Goal: Task Accomplishment & Management: Use online tool/utility

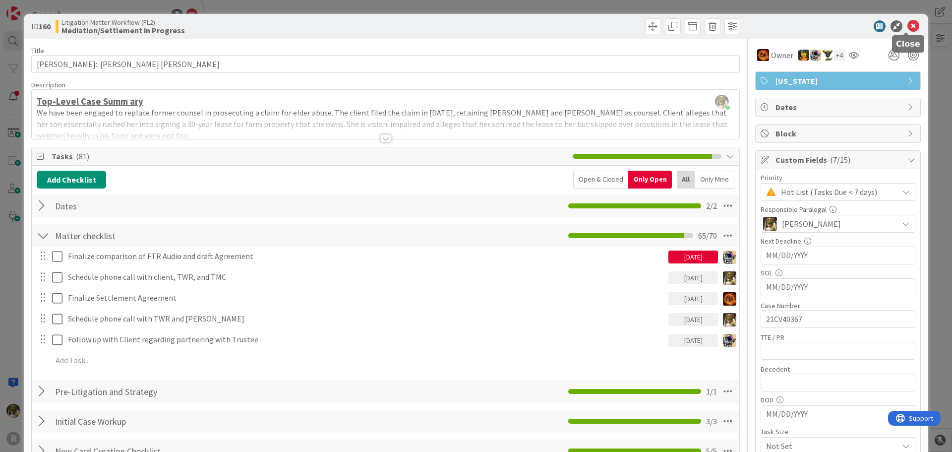
click at [907, 27] on icon at bounding box center [913, 26] width 12 height 12
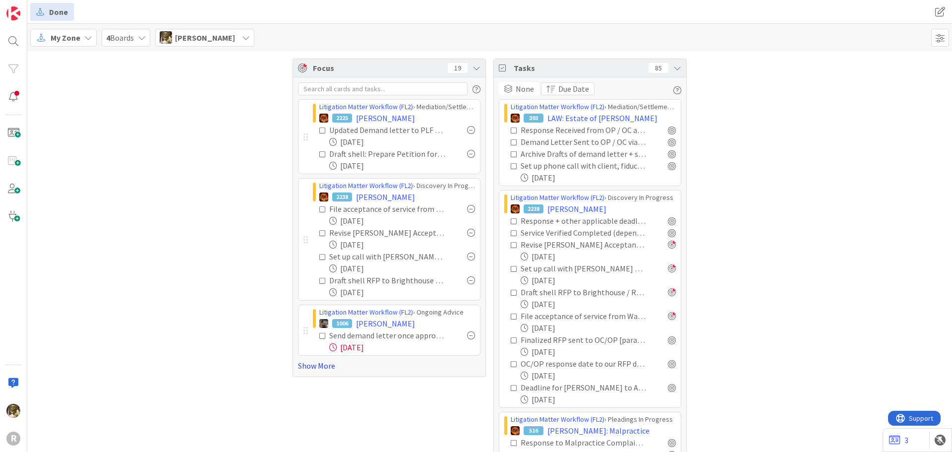
click at [324, 362] on link "Show More" at bounding box center [389, 365] width 182 height 12
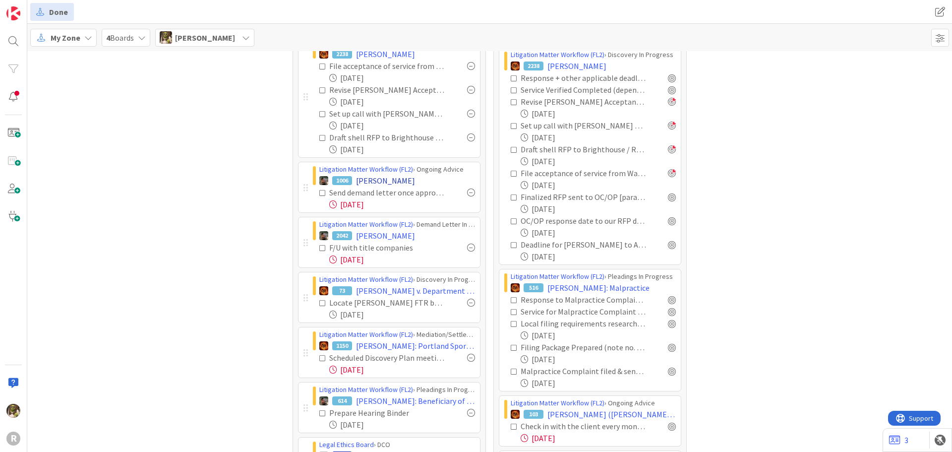
scroll to position [149, 0]
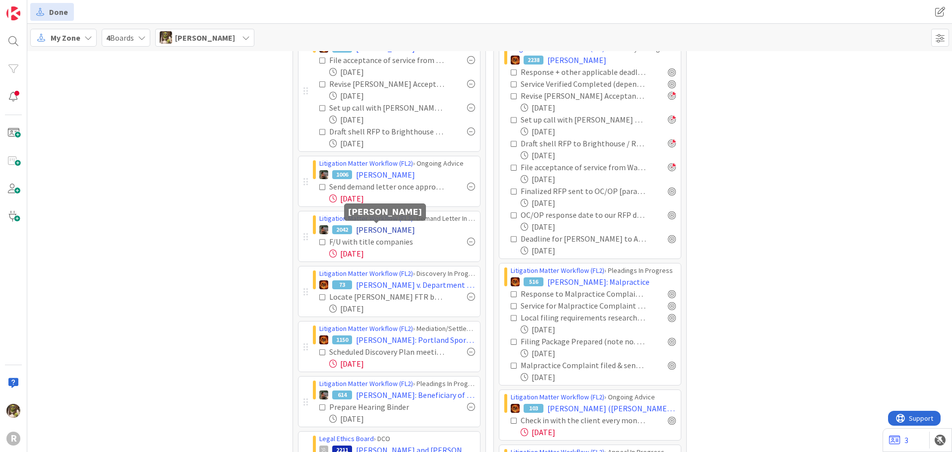
click at [383, 227] on span "[PERSON_NAME]" at bounding box center [385, 230] width 59 height 12
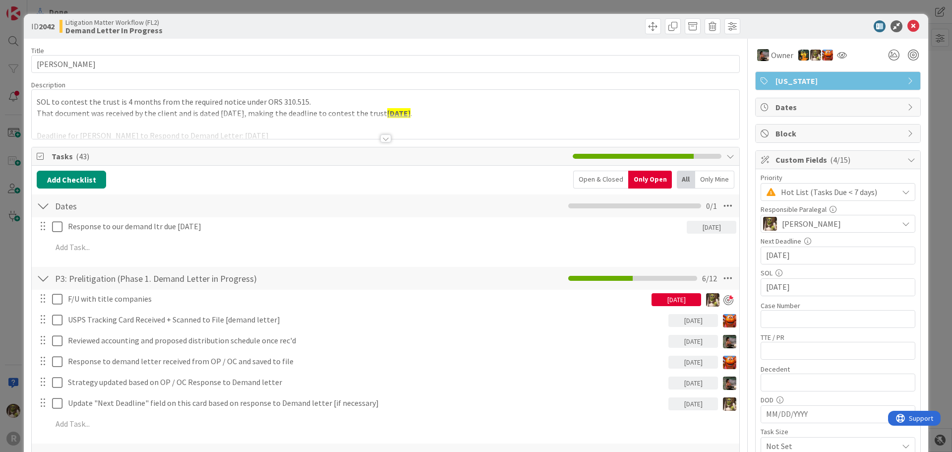
click at [383, 137] on div at bounding box center [385, 138] width 11 height 8
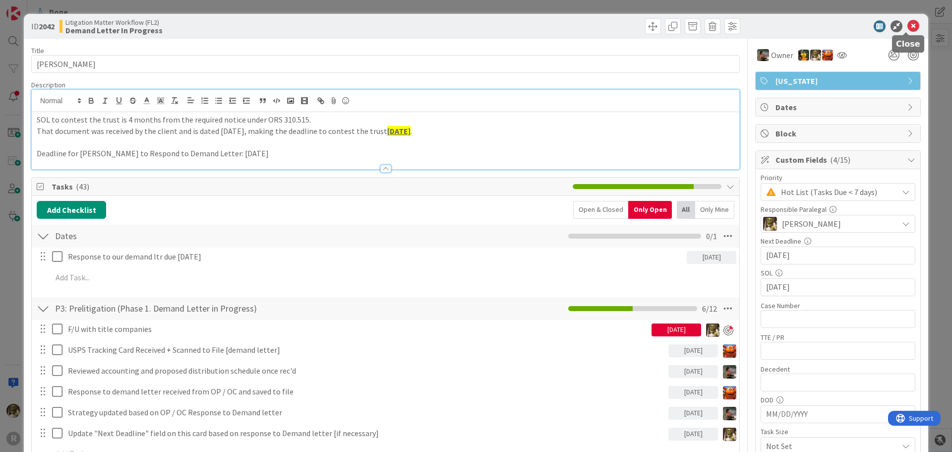
click at [908, 25] on icon at bounding box center [913, 26] width 12 height 12
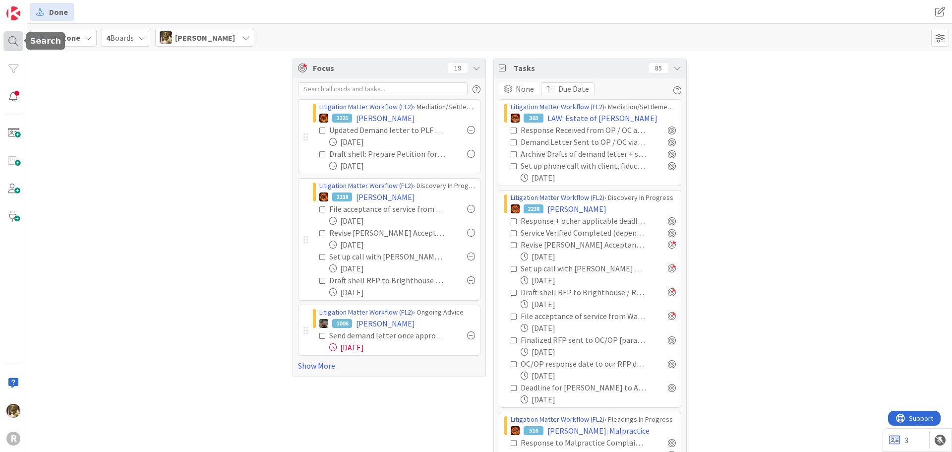
click at [11, 37] on div at bounding box center [13, 41] width 20 height 20
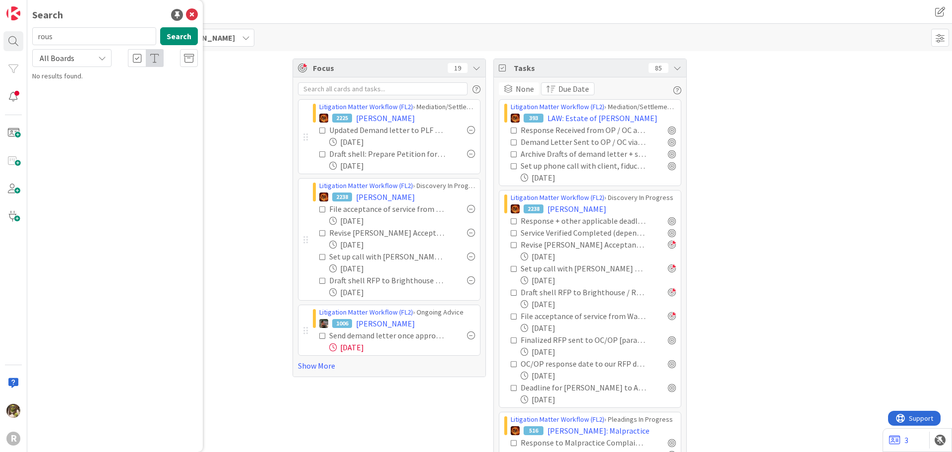
type input "rous"
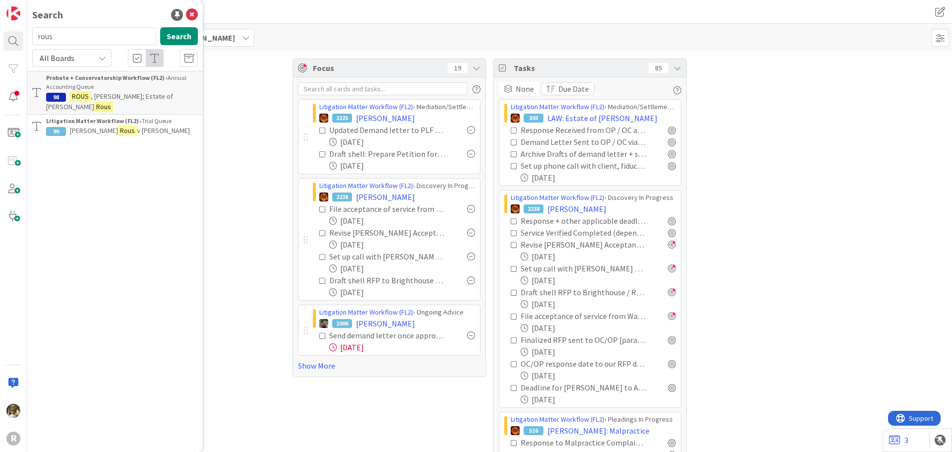
click at [118, 125] on mark "Rous" at bounding box center [127, 130] width 19 height 10
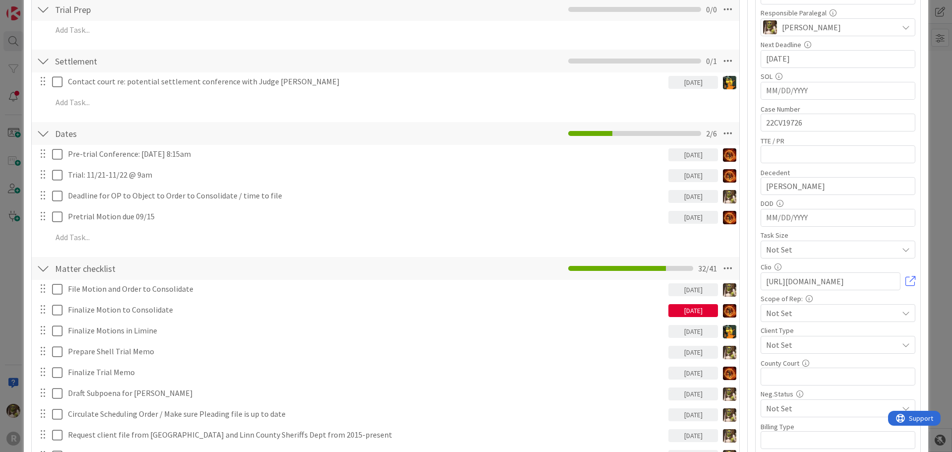
scroll to position [198, 0]
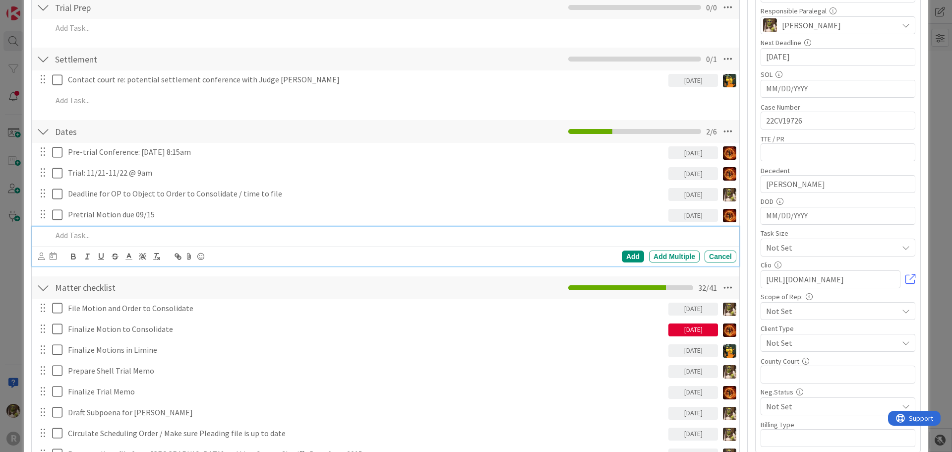
click at [93, 234] on p at bounding box center [392, 235] width 680 height 11
click at [42, 256] on icon at bounding box center [41, 255] width 6 height 7
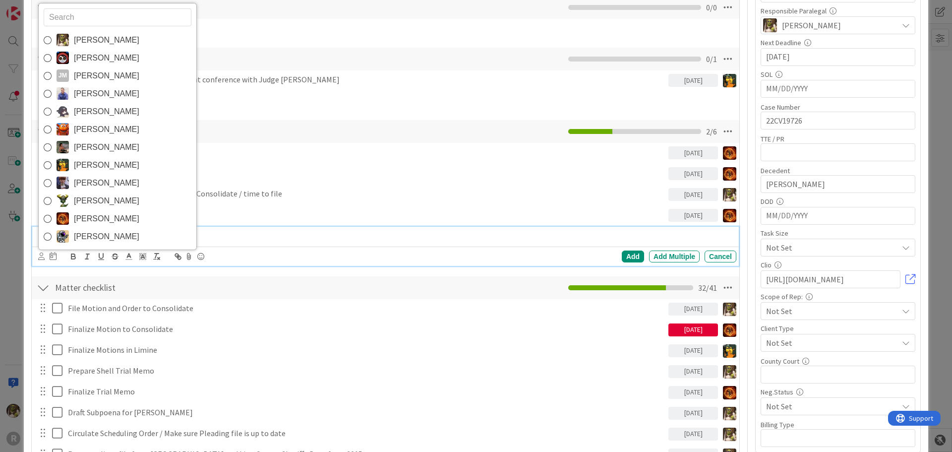
click at [94, 42] on span "[PERSON_NAME]" at bounding box center [106, 40] width 65 height 15
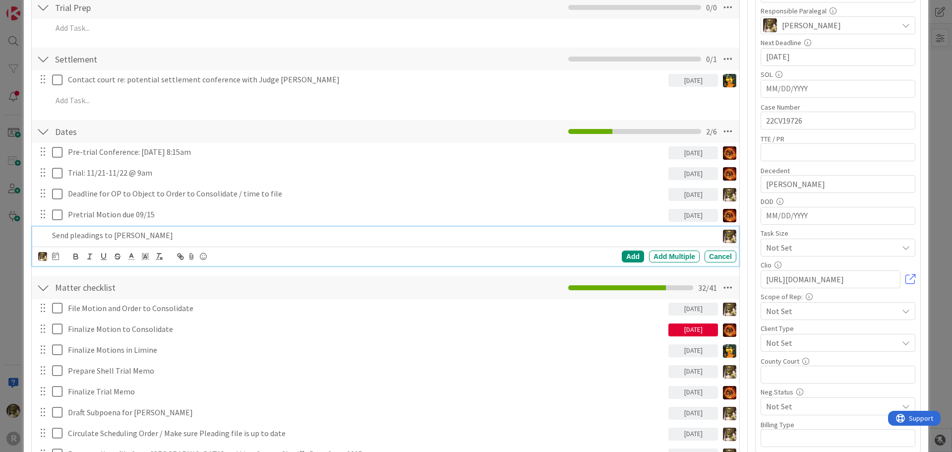
click at [59, 254] on div "Devine Gines Jasmin Sanchez JM Jeff Myers John Grant Kelly Nguyen Kiara Adams M…" at bounding box center [387, 256] width 698 height 14
click at [57, 258] on icon at bounding box center [55, 256] width 7 height 8
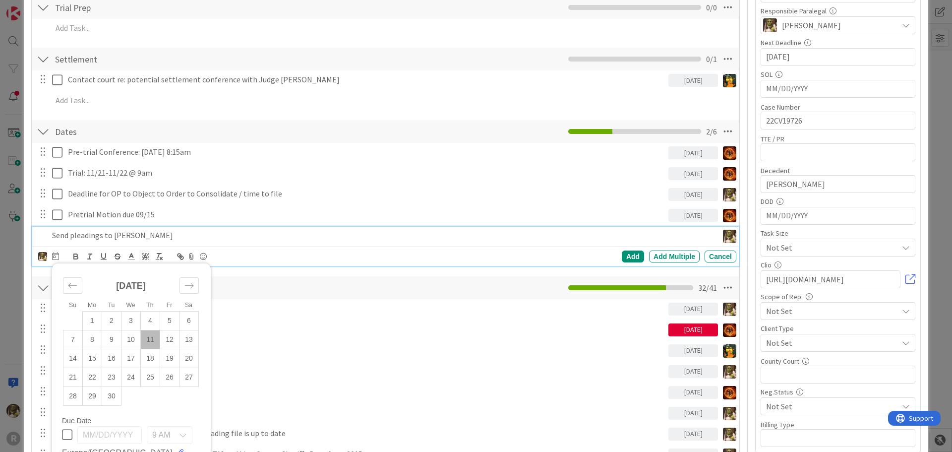
click at [149, 344] on td "11" at bounding box center [150, 339] width 19 height 19
click at [637, 250] on div "Add Add Multiple Cancel" at bounding box center [581, 256] width 310 height 12
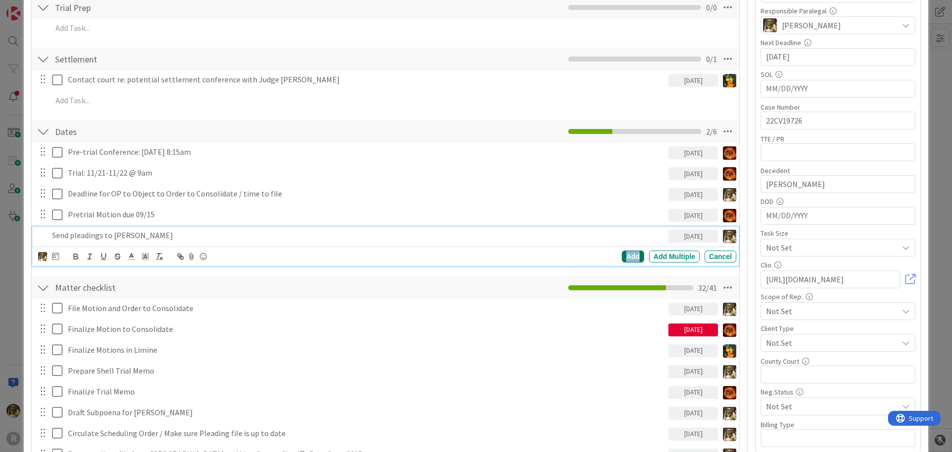
click at [622, 254] on div "Add" at bounding box center [633, 256] width 22 height 12
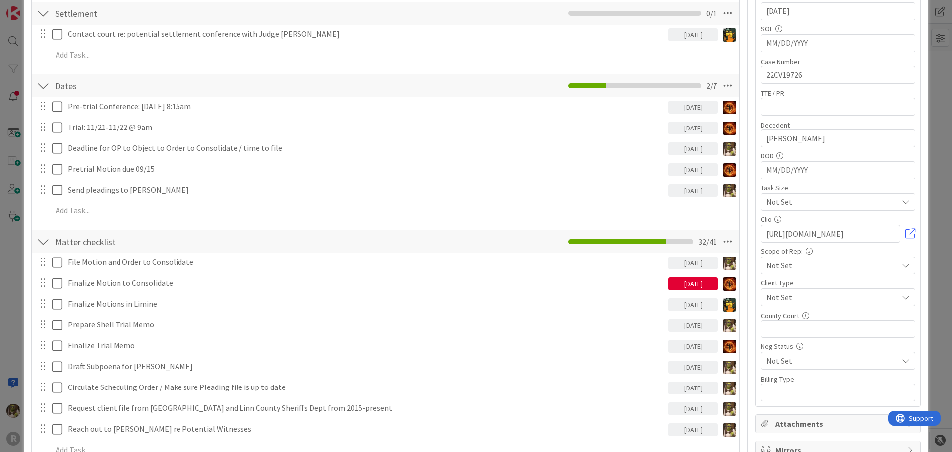
scroll to position [248, 0]
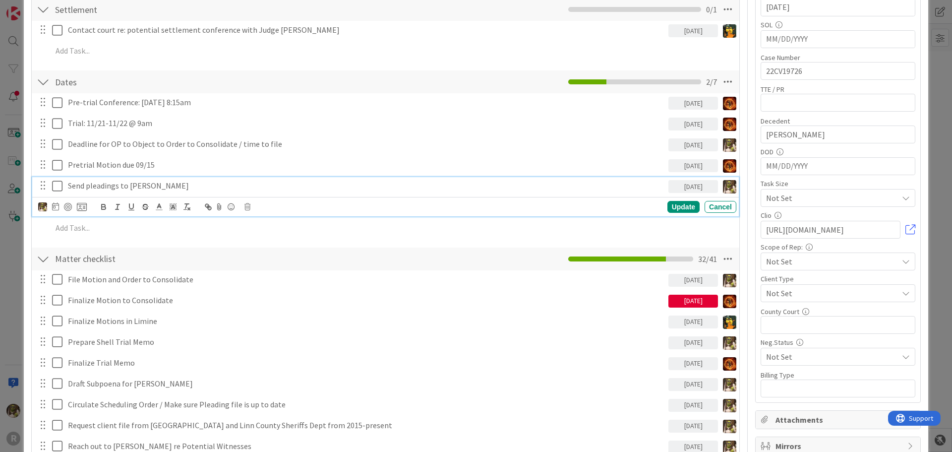
click at [164, 180] on div "Send pleadings to Diane Kerns" at bounding box center [366, 185] width 604 height 17
drag, startPoint x: 67, startPoint y: 206, endPoint x: 131, endPoint y: 205, distance: 63.5
click at [71, 206] on div at bounding box center [68, 207] width 8 height 8
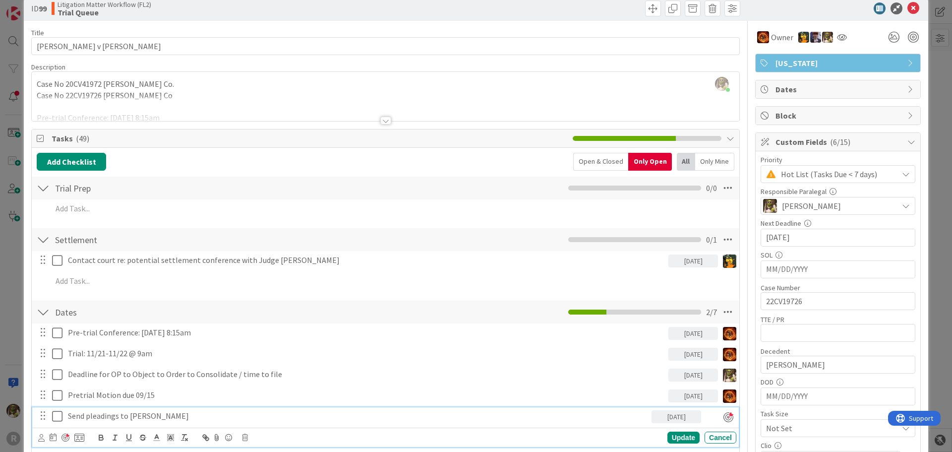
scroll to position [0, 0]
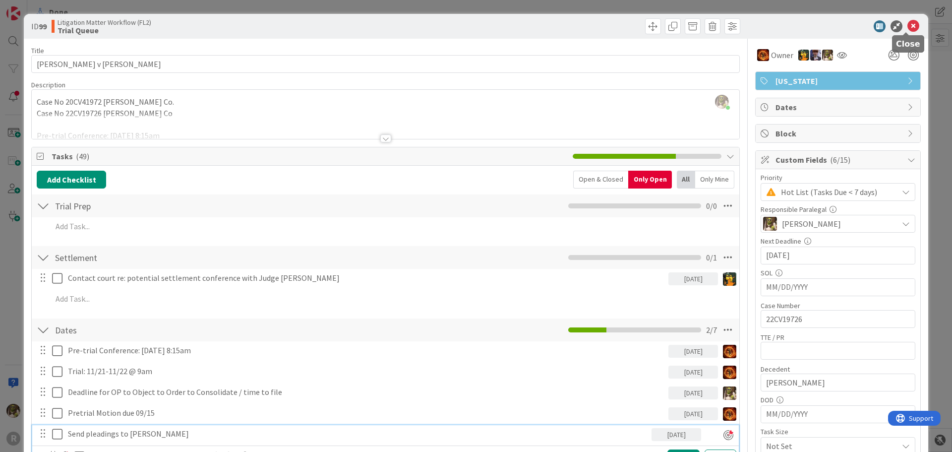
click at [910, 27] on icon at bounding box center [913, 26] width 12 height 12
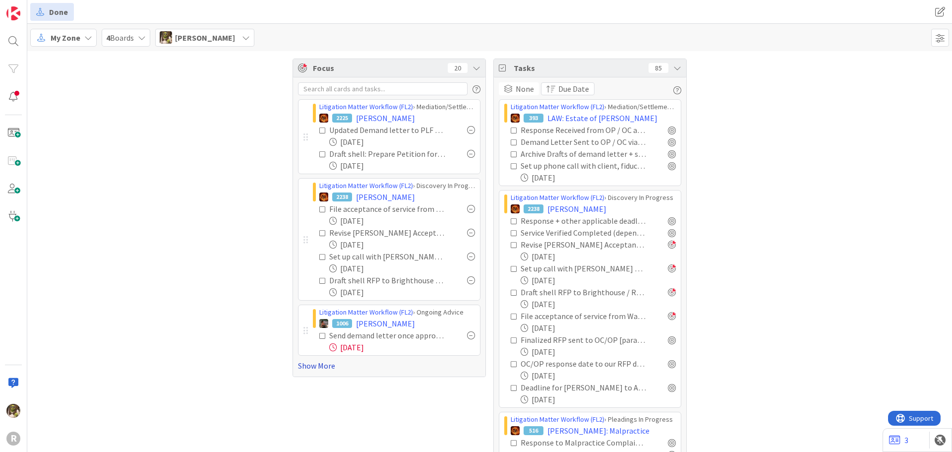
click at [316, 364] on link "Show More" at bounding box center [389, 365] width 182 height 12
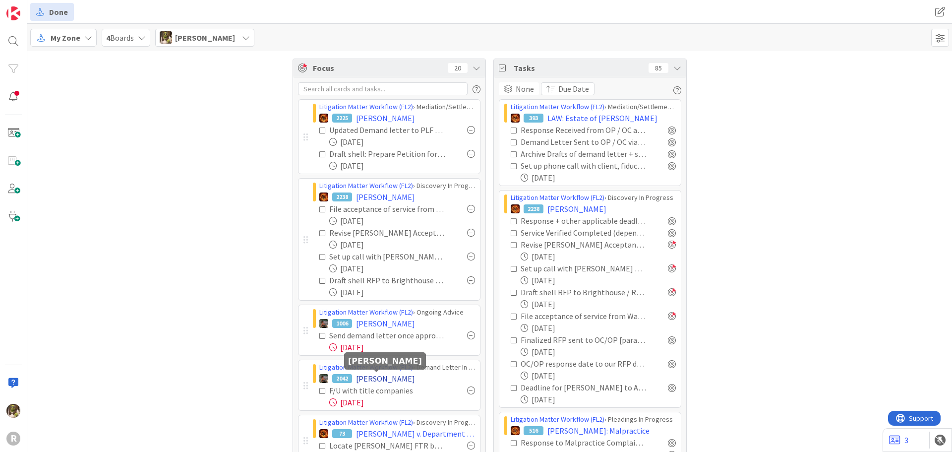
click at [394, 378] on span "[PERSON_NAME]" at bounding box center [385, 378] width 59 height 12
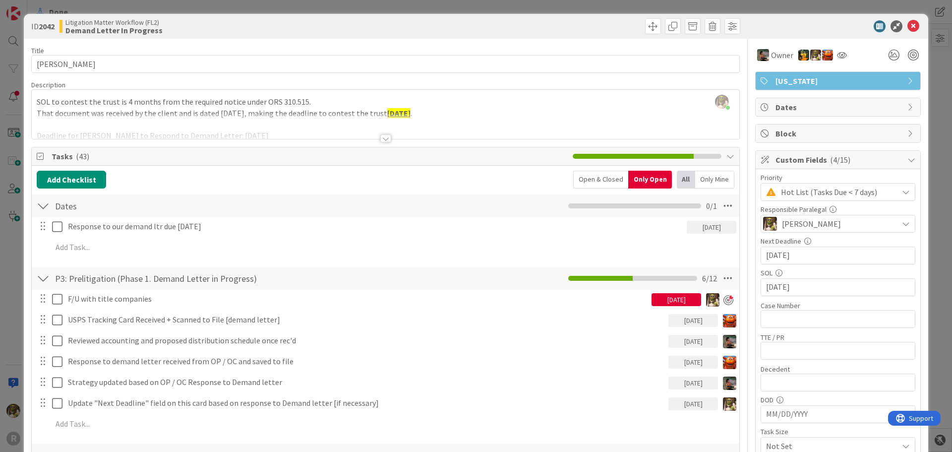
scroll to position [50, 0]
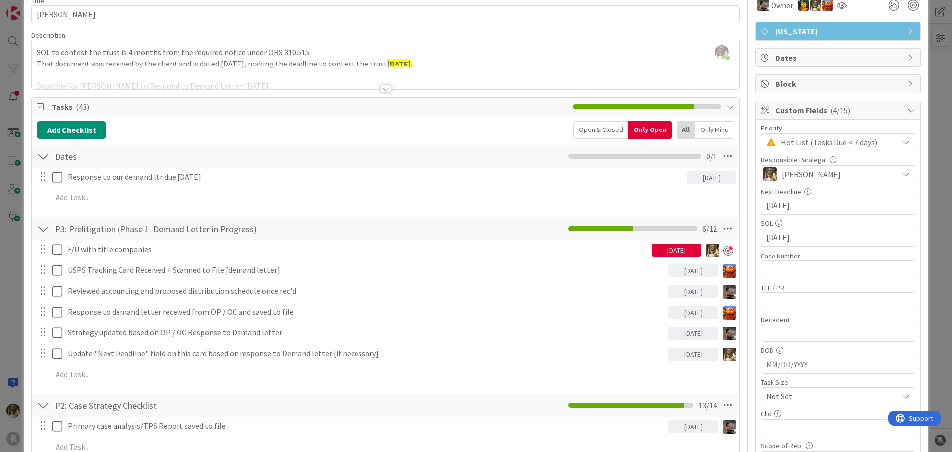
click at [609, 133] on div "Open & Closed" at bounding box center [600, 130] width 55 height 18
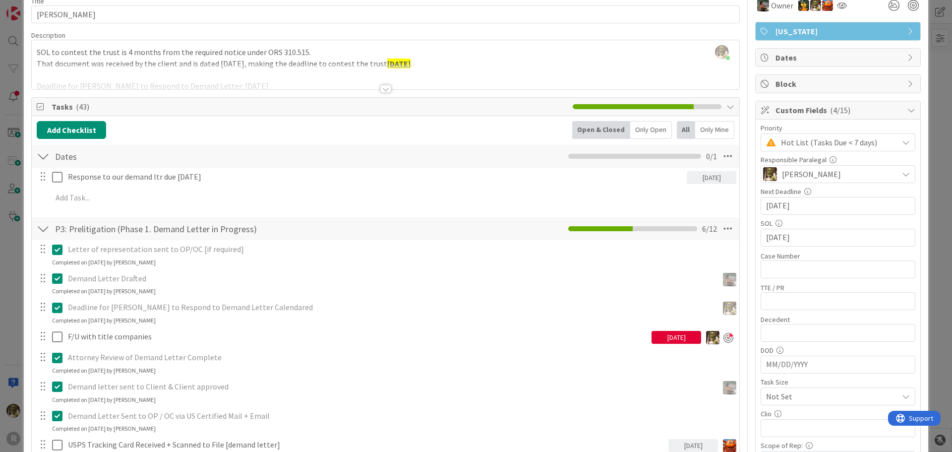
click at [718, 130] on div "Only Mine" at bounding box center [714, 130] width 39 height 18
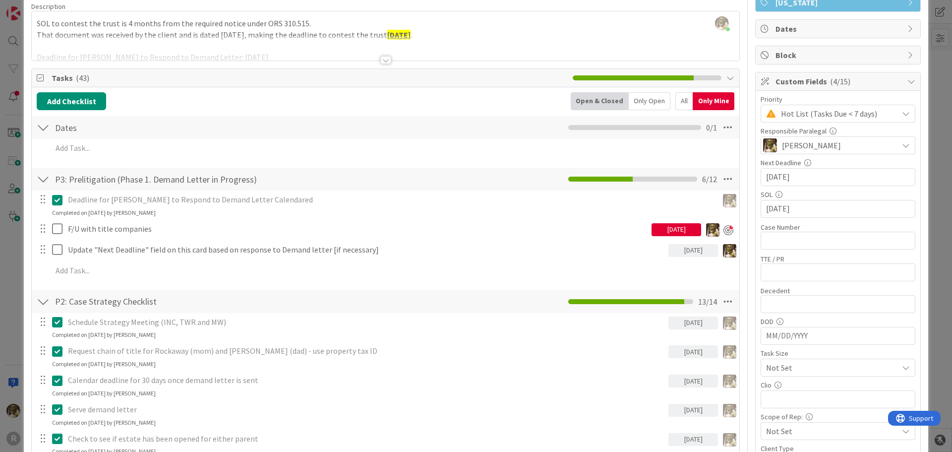
scroll to position [0, 0]
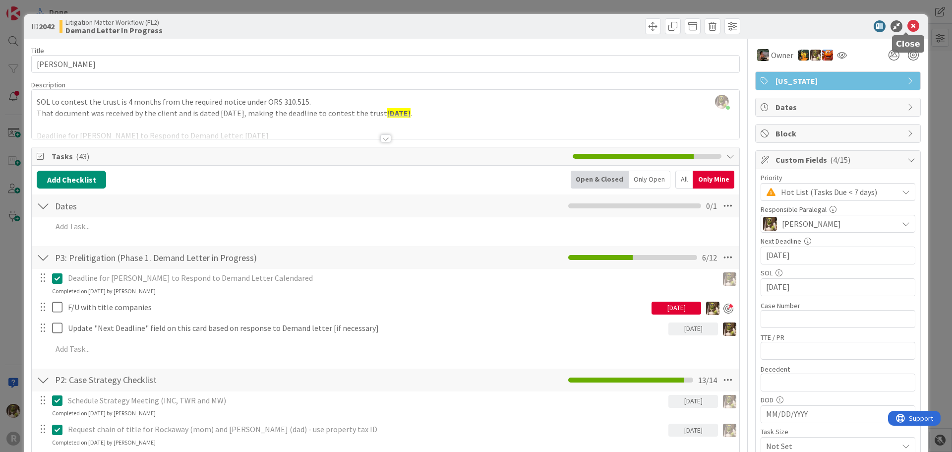
click at [911, 26] on icon at bounding box center [913, 26] width 12 height 12
